Goal: Navigation & Orientation: Find specific page/section

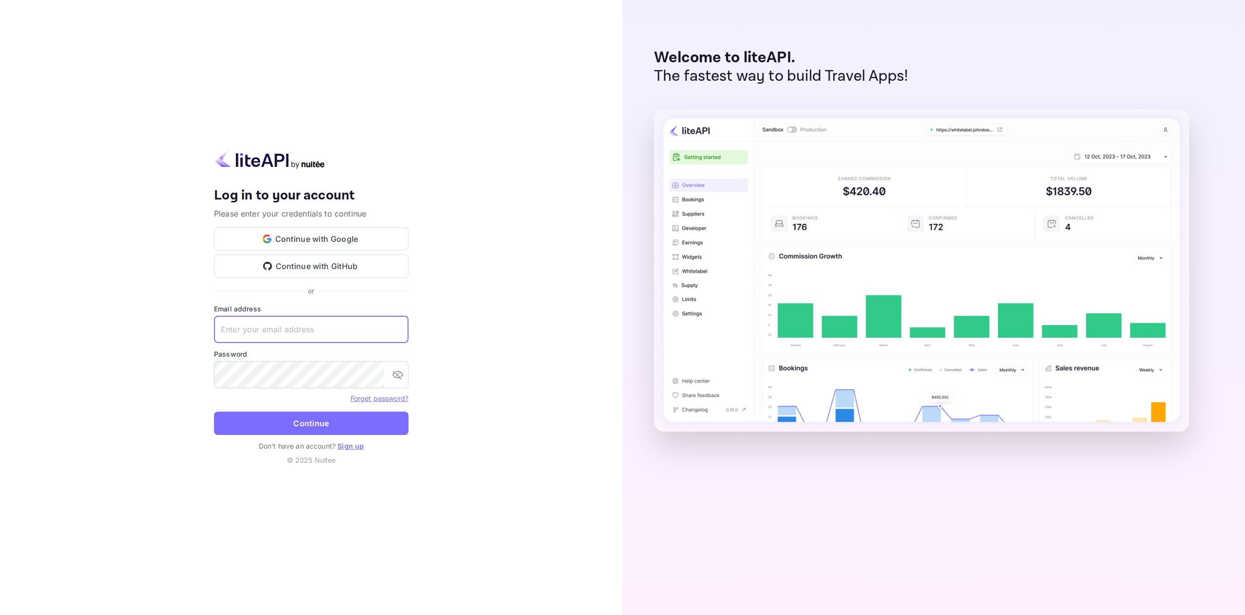
click at [382, 331] on input "text" at bounding box center [311, 329] width 195 height 27
type input "[PERSON_NAME][EMAIL_ADDRESS][DOMAIN_NAME]"
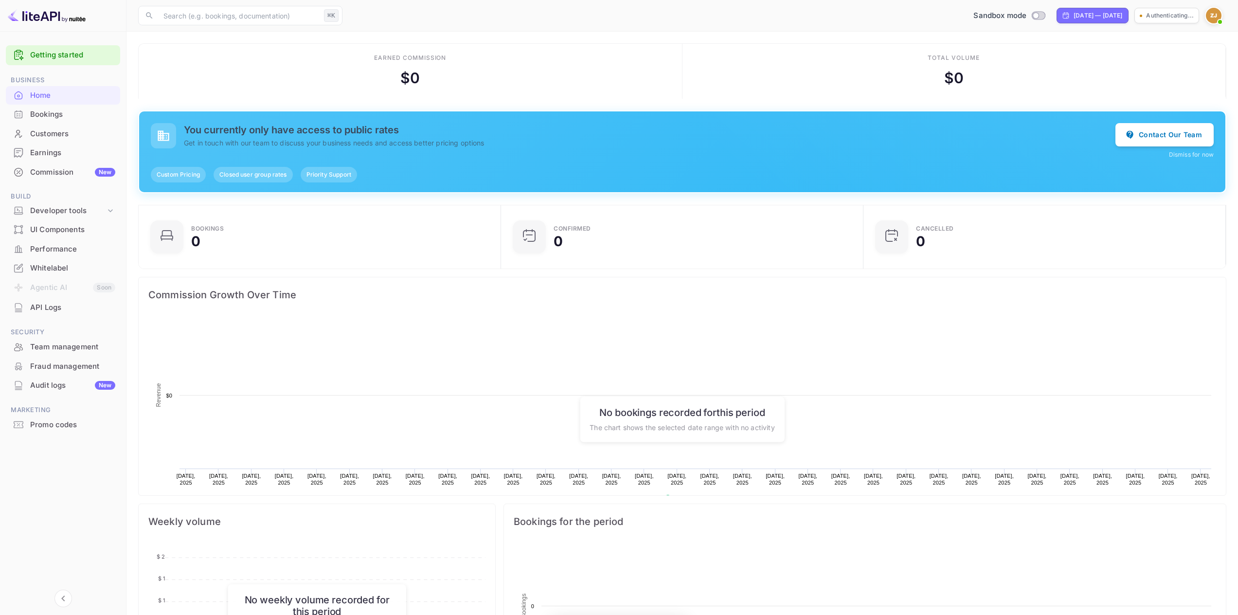
scroll to position [151, 349]
click at [67, 272] on div "Whitelabel" at bounding box center [72, 268] width 85 height 11
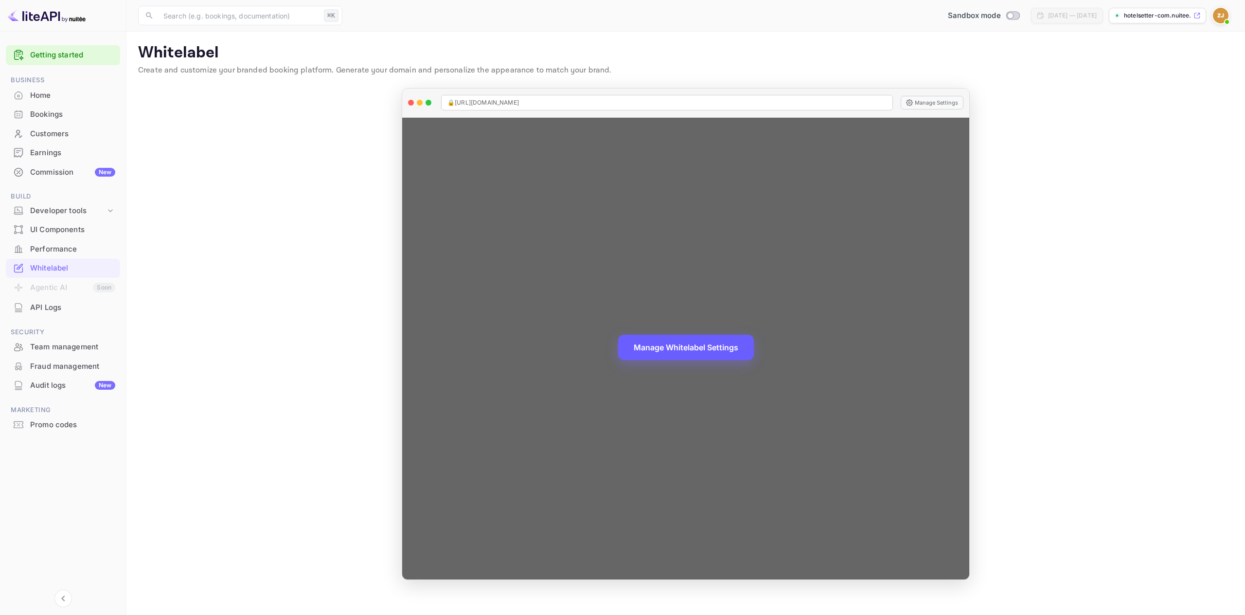
click at [670, 345] on button "Manage Whitelabel Settings" at bounding box center [686, 347] width 136 height 25
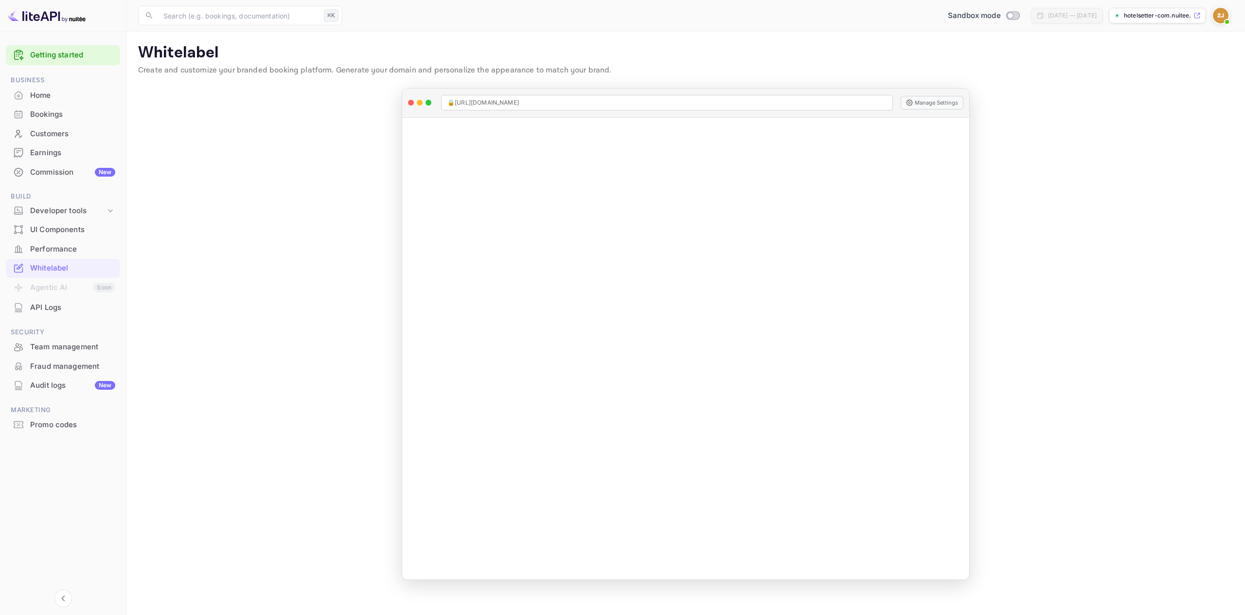
click at [70, 169] on div "Commission New" at bounding box center [72, 172] width 85 height 11
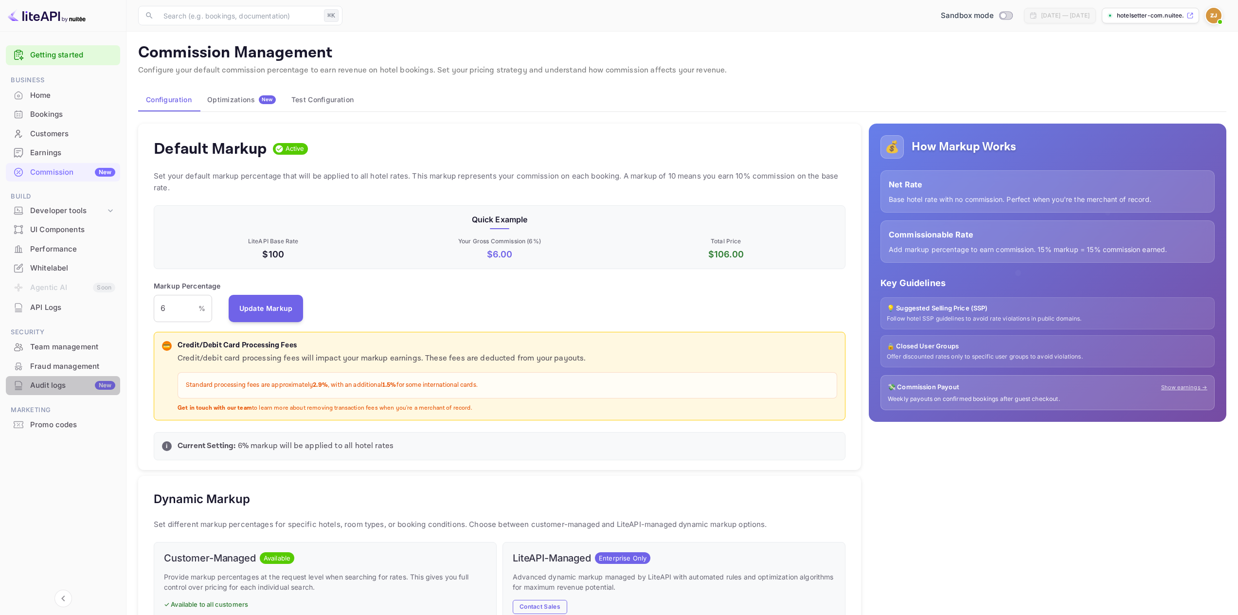
click at [65, 388] on div "Audit logs New" at bounding box center [72, 385] width 85 height 11
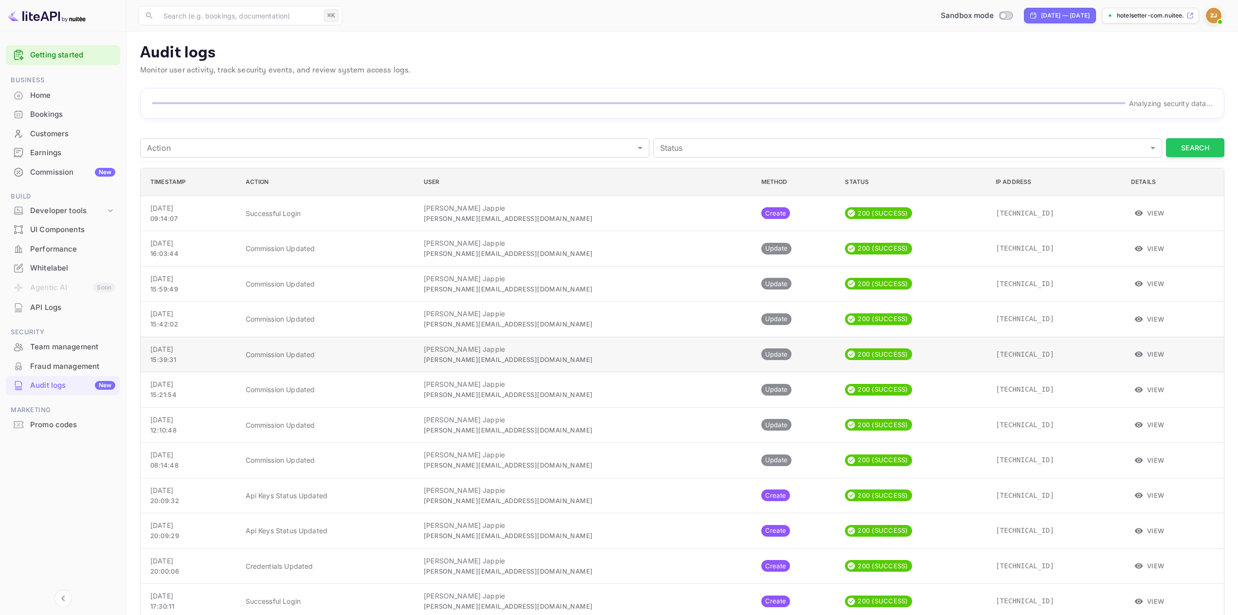
scroll to position [17, 0]
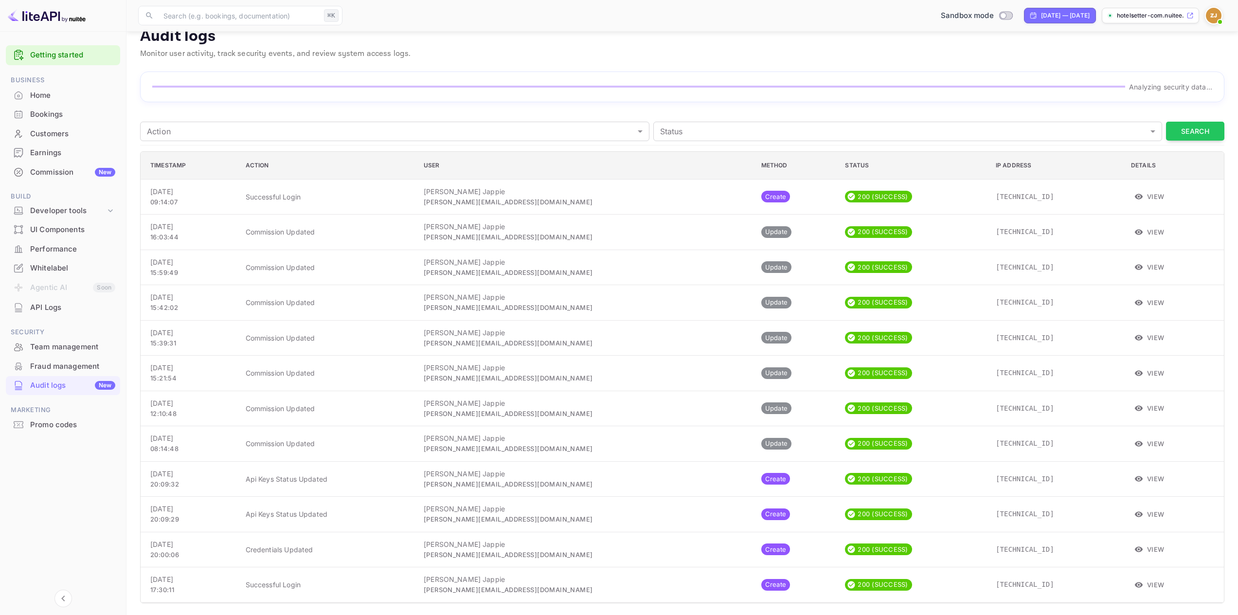
click at [23, 366] on icon at bounding box center [19, 366] width 10 height 10
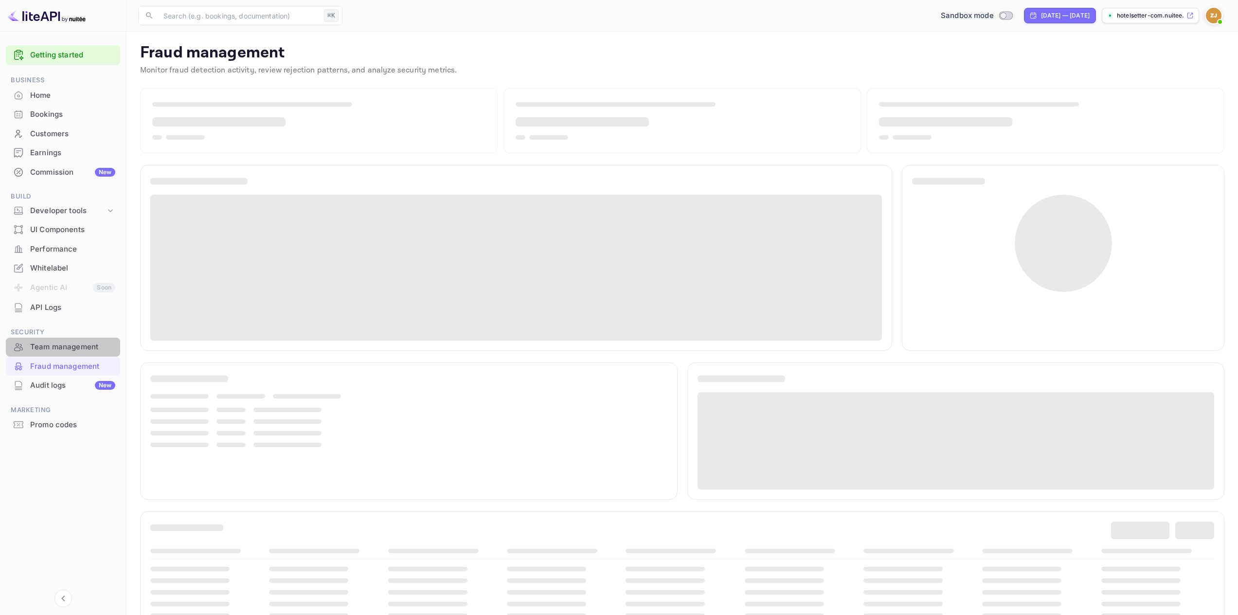
click at [44, 348] on div "Team management" at bounding box center [72, 346] width 85 height 11
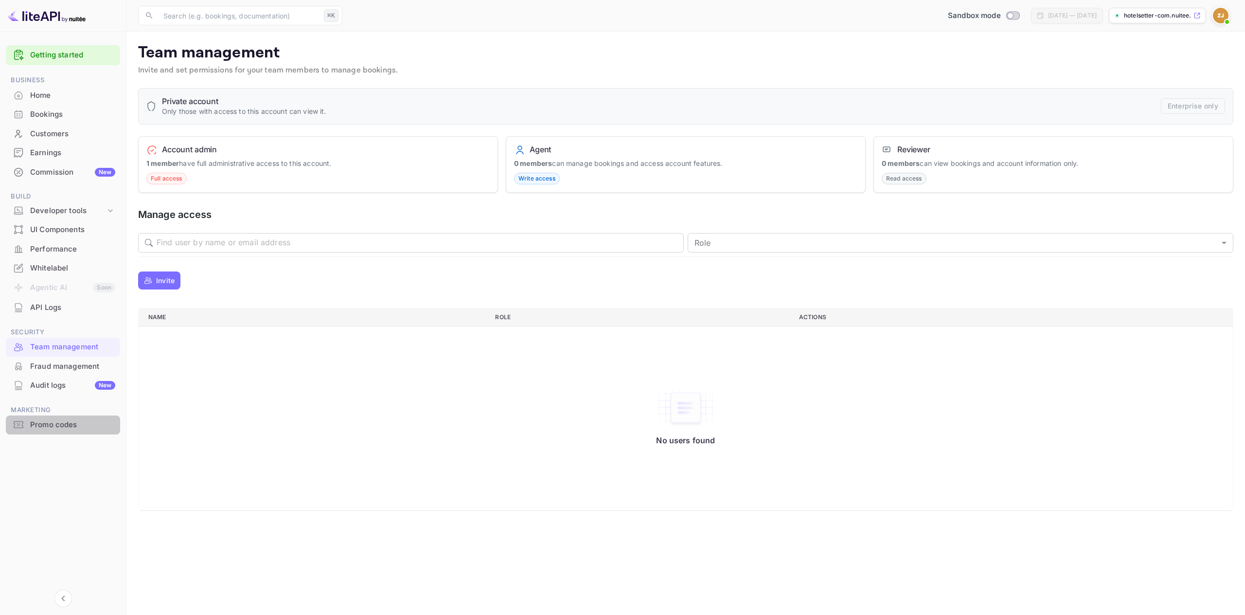
click at [62, 427] on div "Promo codes" at bounding box center [72, 424] width 85 height 11
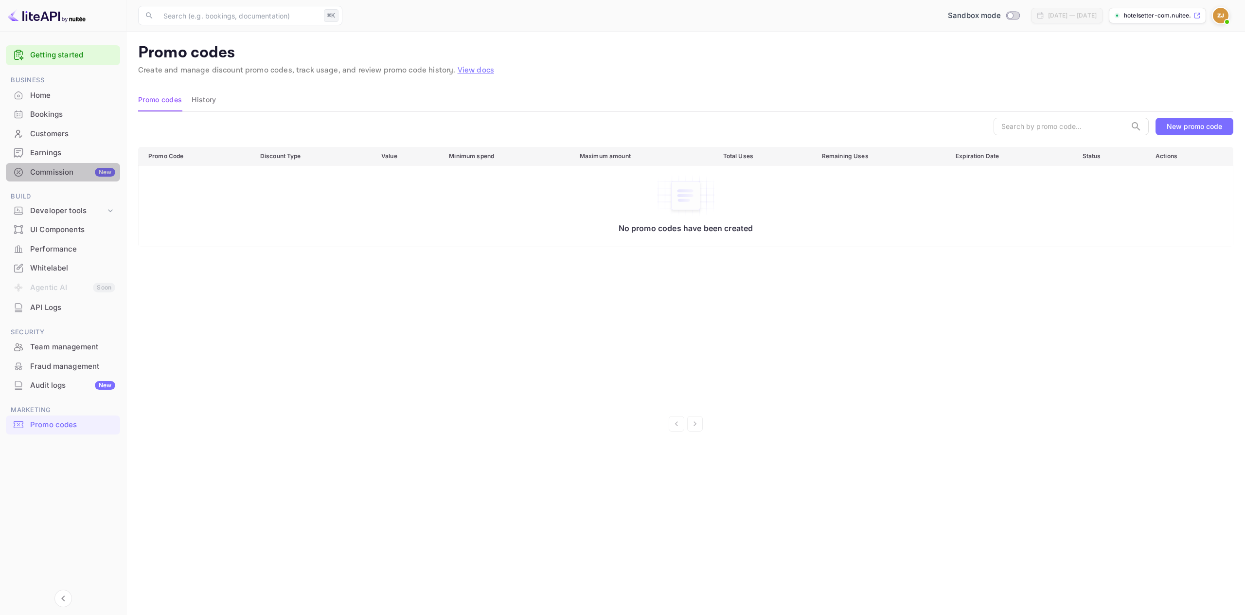
click at [66, 172] on div "Commission New" at bounding box center [72, 172] width 85 height 11
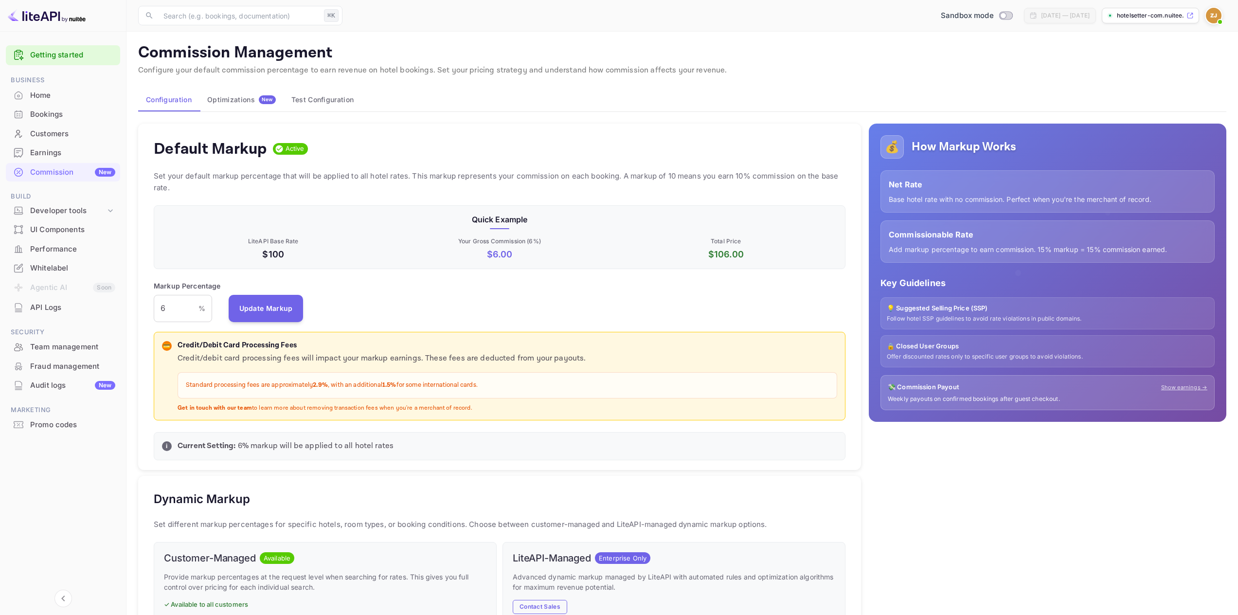
scroll to position [165, 684]
click at [59, 112] on div "Bookings" at bounding box center [72, 114] width 85 height 11
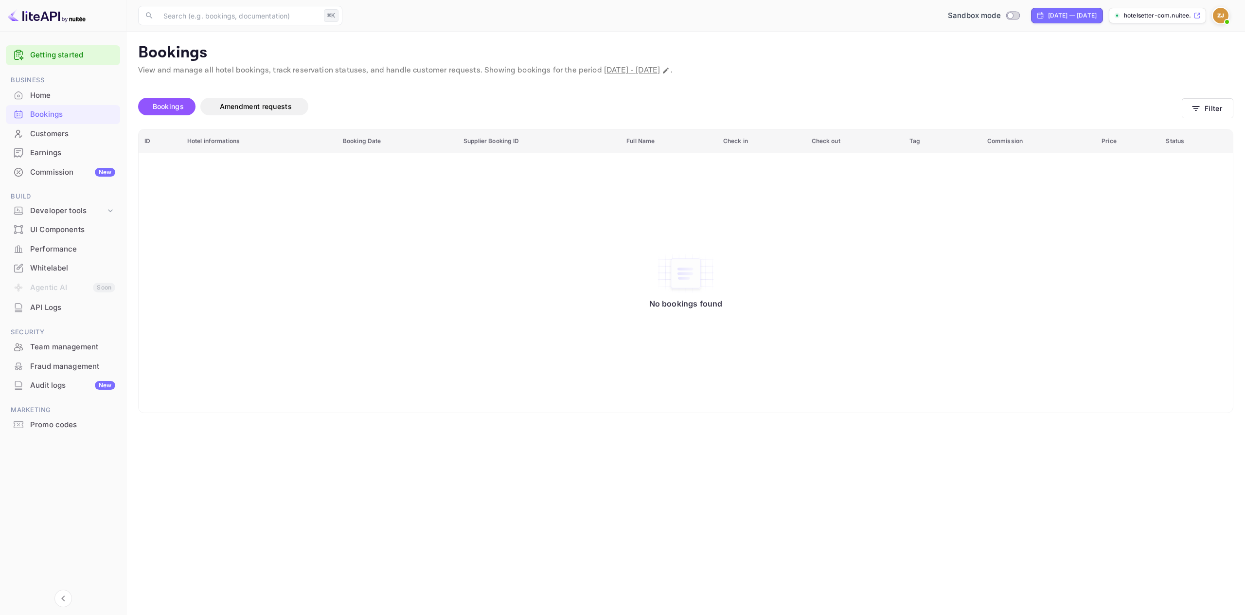
click at [43, 100] on div "Home" at bounding box center [72, 95] width 85 height 11
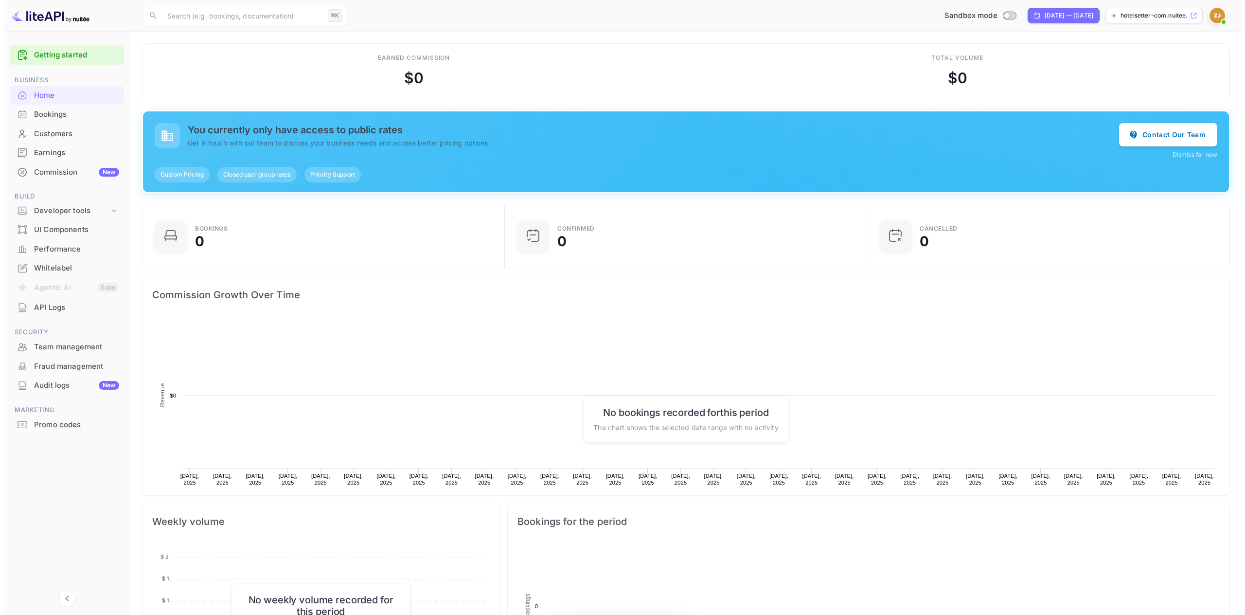
scroll to position [151, 349]
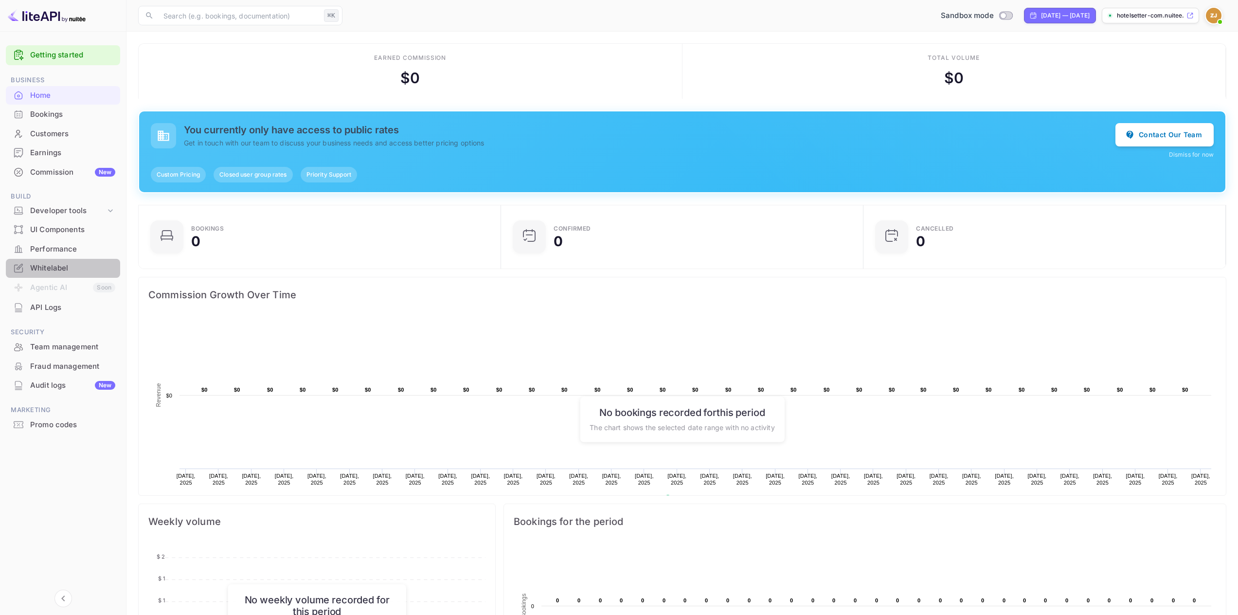
click at [53, 268] on div "Whitelabel" at bounding box center [72, 268] width 85 height 11
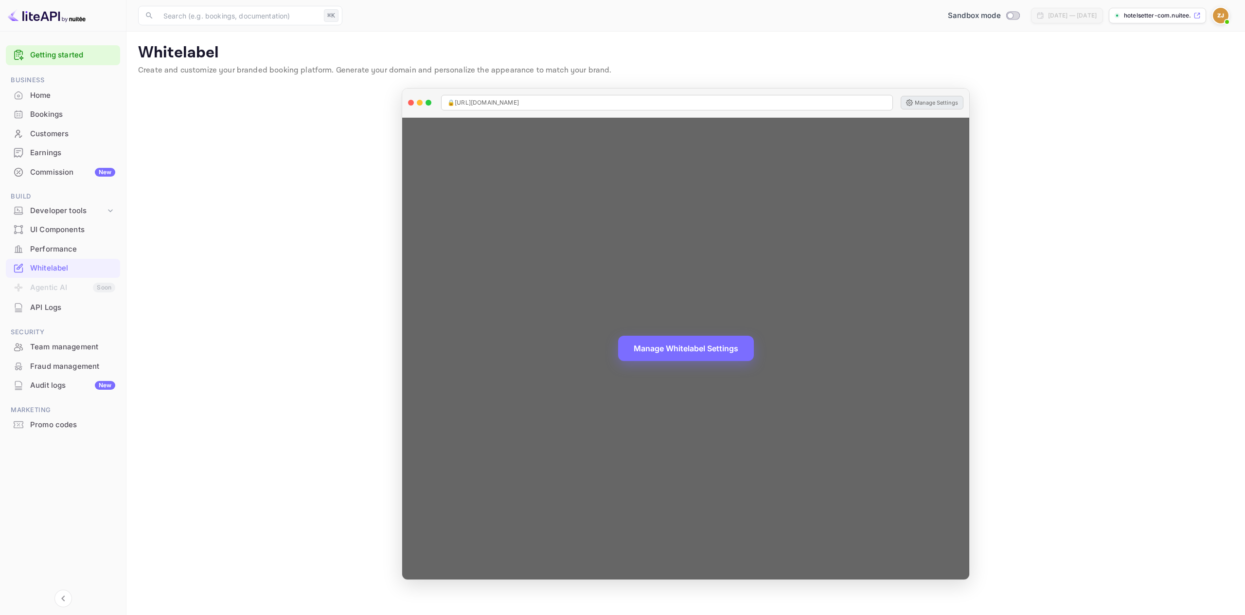
click at [937, 101] on button "Manage Settings" at bounding box center [932, 103] width 63 height 14
